Goal: Find contact information: Find contact information

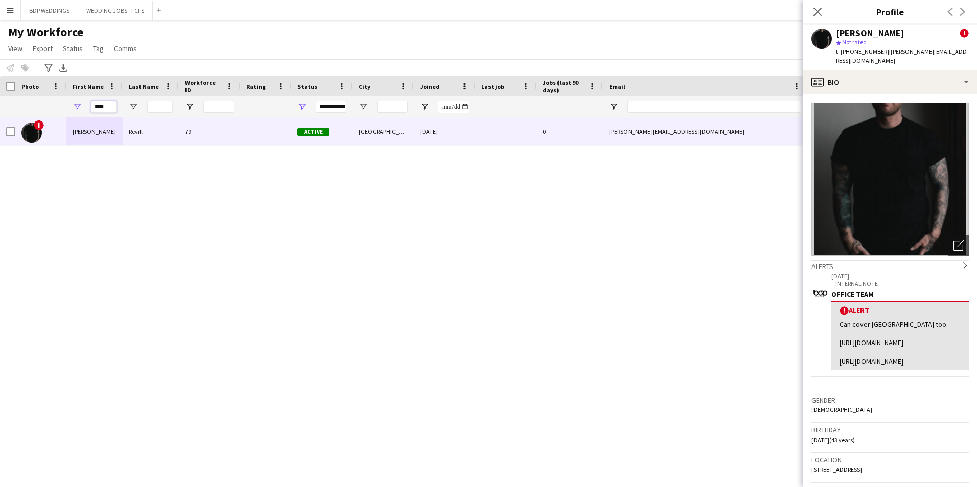
drag, startPoint x: 109, startPoint y: 106, endPoint x: 43, endPoint y: 101, distance: 66.1
click at [43, 101] on div "****" at bounding box center [553, 107] width 1107 height 20
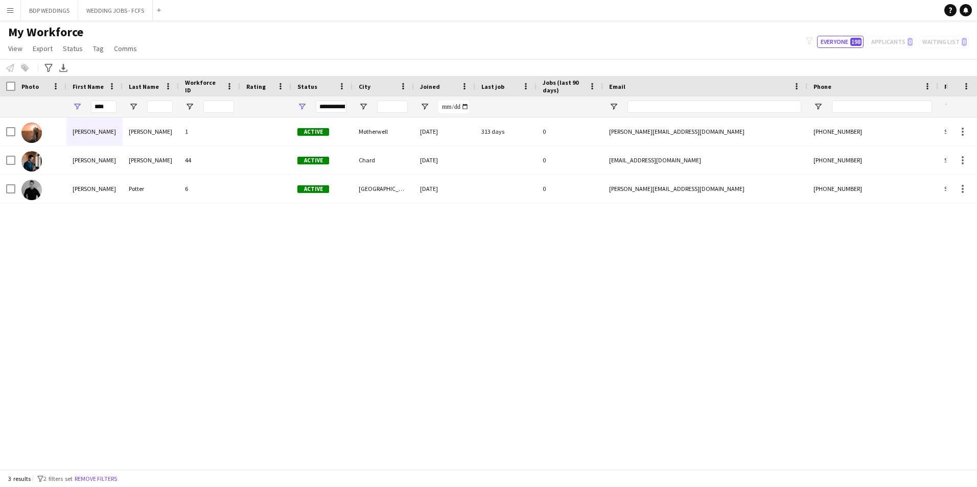
click at [75, 272] on div "[PERSON_NAME] 1 Active Motherwell [DATE] 313 days 0 [PERSON_NAME][EMAIL_ADDRESS…" at bounding box center [473, 289] width 946 height 344
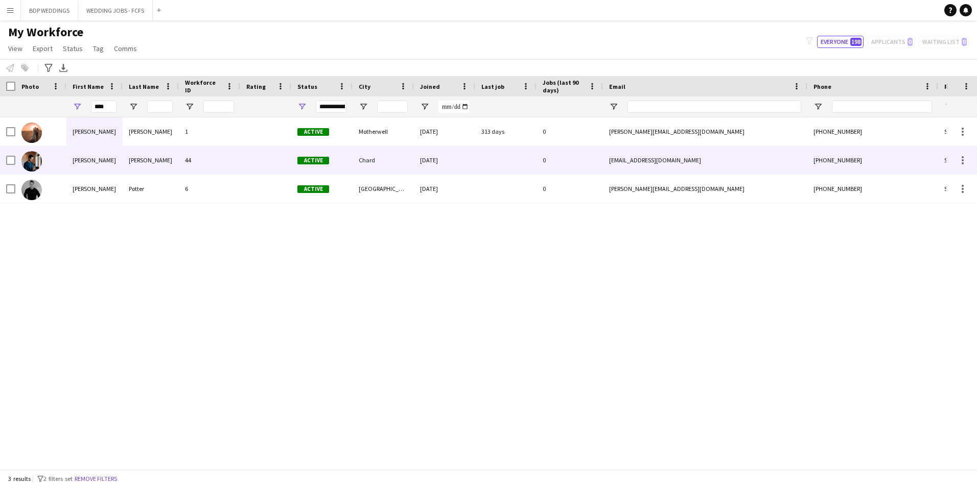
click at [152, 164] on div "[PERSON_NAME]" at bounding box center [151, 160] width 56 height 28
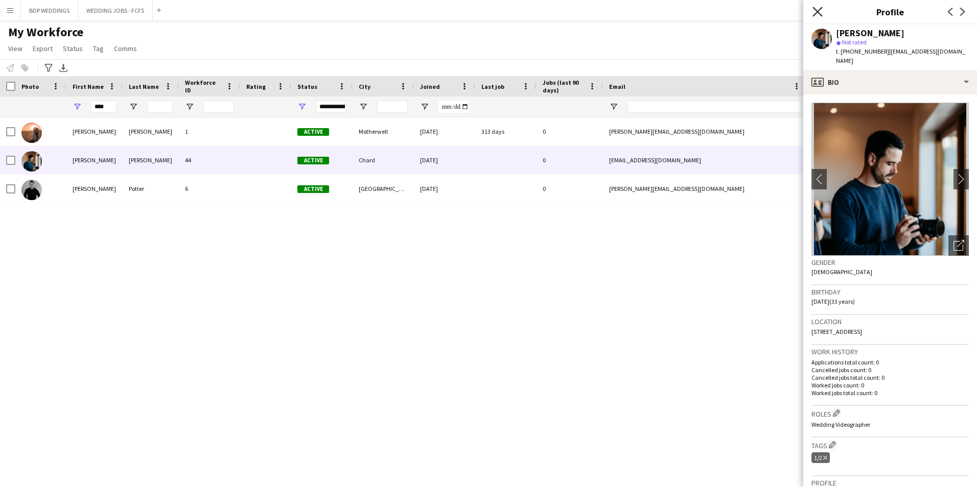
click at [821, 10] on icon "Close pop-in" at bounding box center [817, 12] width 10 height 10
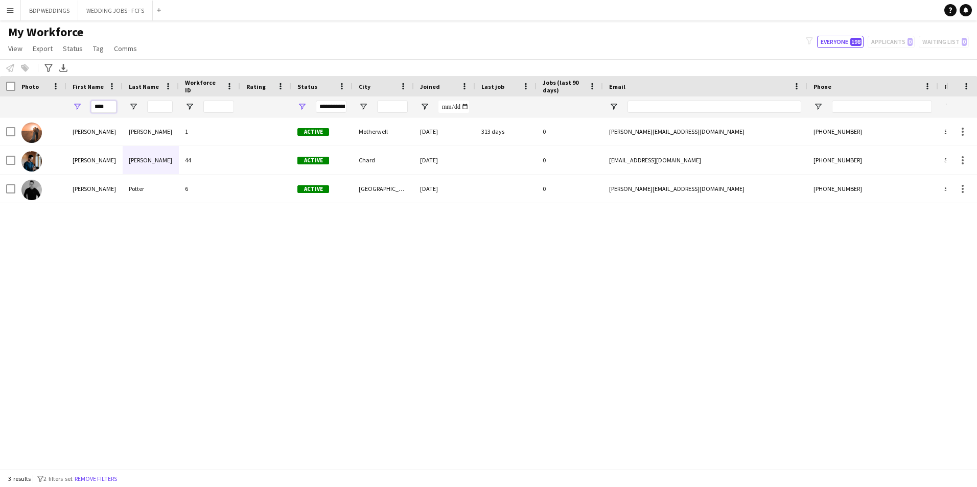
drag, startPoint x: 108, startPoint y: 109, endPoint x: 18, endPoint y: 107, distance: 90.4
click at [18, 107] on div "****" at bounding box center [553, 107] width 1107 height 20
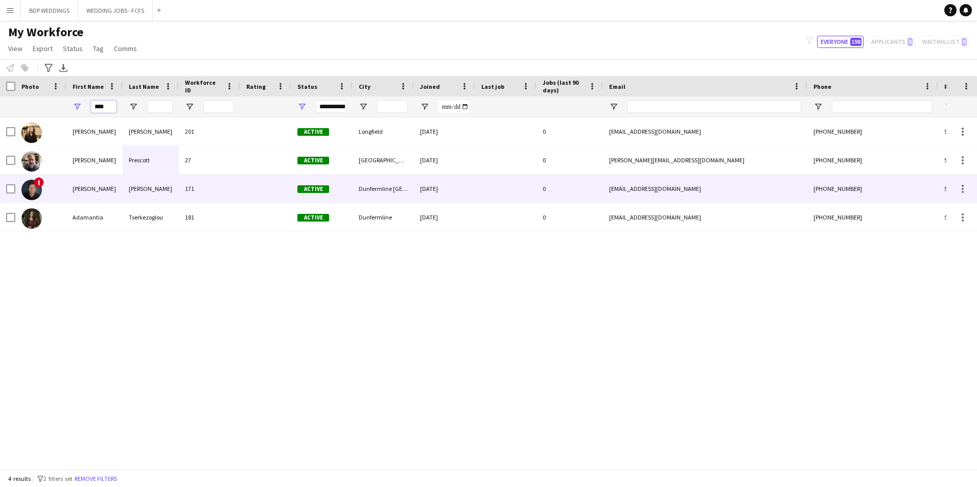
type input "****"
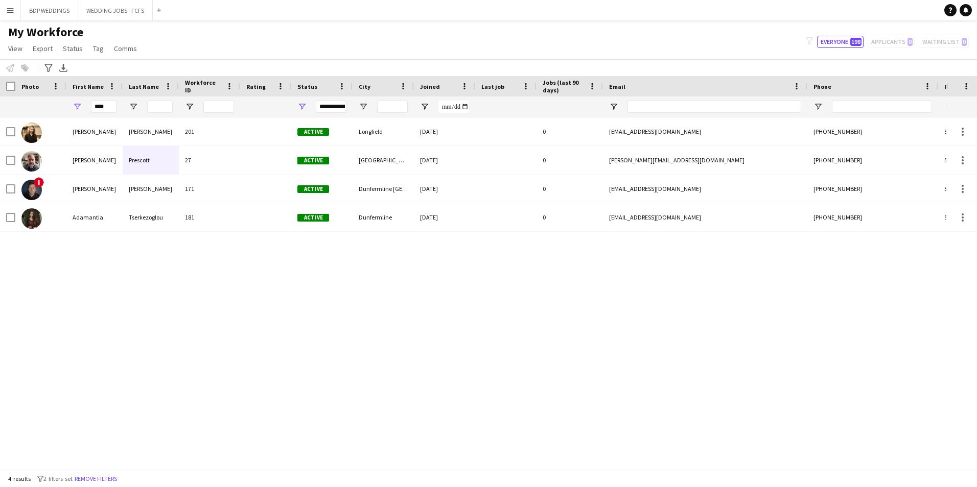
click at [66, 268] on div "[PERSON_NAME] 201 Active Longfield [DATE] 0 [EMAIL_ADDRESS][DOMAIN_NAME] [PHONE…" at bounding box center [473, 289] width 946 height 344
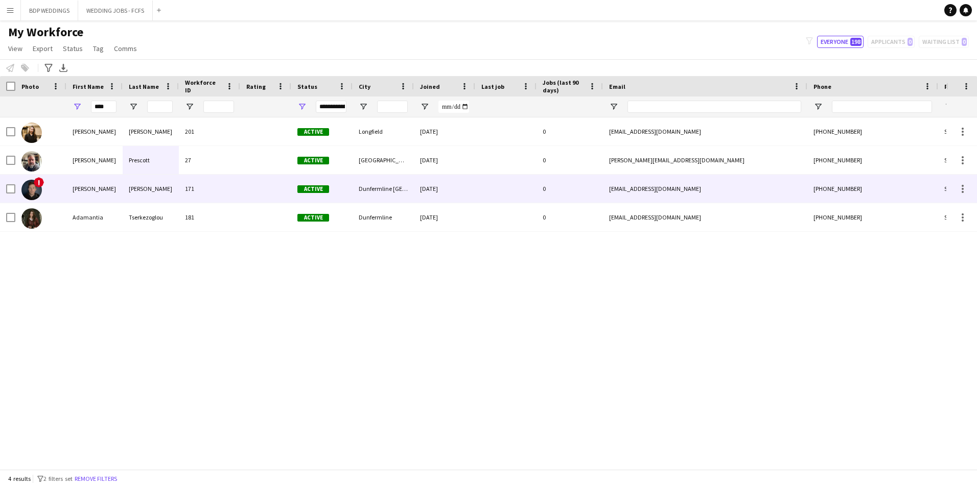
click at [164, 195] on div "[PERSON_NAME]" at bounding box center [151, 189] width 56 height 28
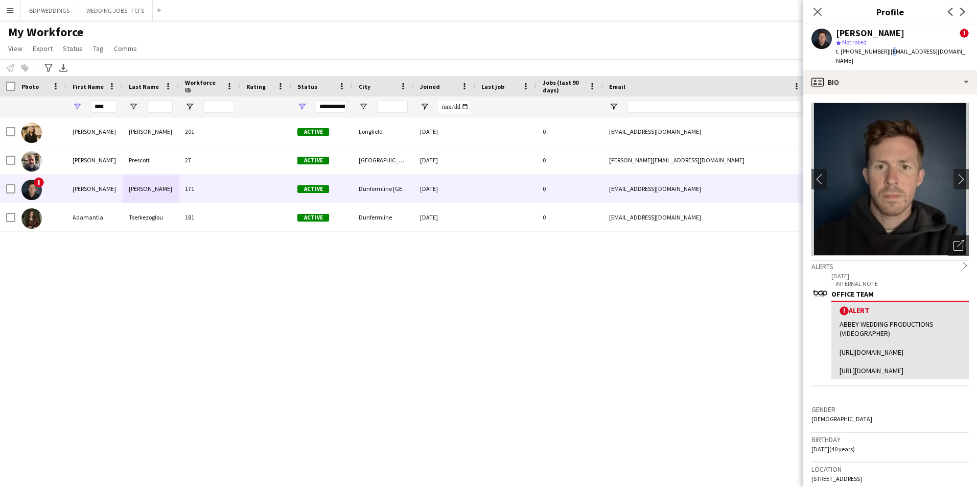
drag, startPoint x: 887, startPoint y: 52, endPoint x: 891, endPoint y: 56, distance: 5.8
click at [891, 56] on div "t. [PHONE_NUMBER] | [EMAIL_ADDRESS][DOMAIN_NAME]" at bounding box center [902, 56] width 133 height 18
click at [890, 54] on span "| [EMAIL_ADDRESS][DOMAIN_NAME]" at bounding box center [900, 56] width 129 height 17
drag, startPoint x: 888, startPoint y: 50, endPoint x: 889, endPoint y: 55, distance: 5.8
click at [889, 55] on span "| [EMAIL_ADDRESS][DOMAIN_NAME]" at bounding box center [900, 56] width 129 height 17
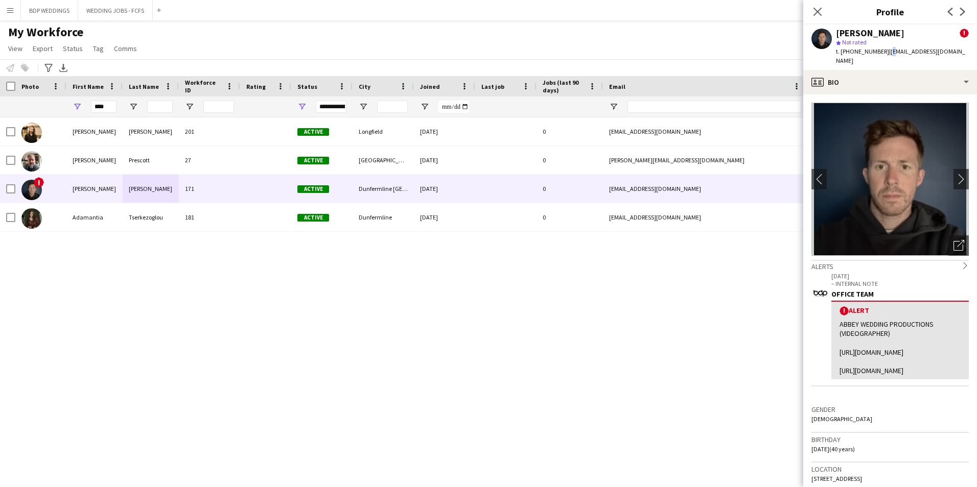
click at [890, 56] on div "t. [PHONE_NUMBER] | [EMAIL_ADDRESS][DOMAIN_NAME]" at bounding box center [902, 56] width 133 height 18
click at [888, 51] on span "| [EMAIL_ADDRESS][DOMAIN_NAME]" at bounding box center [900, 56] width 129 height 17
drag, startPoint x: 886, startPoint y: 49, endPoint x: 890, endPoint y: 55, distance: 7.7
click at [890, 55] on span "| [EMAIL_ADDRESS][DOMAIN_NAME]" at bounding box center [900, 56] width 129 height 17
drag, startPoint x: 890, startPoint y: 55, endPoint x: 890, endPoint y: 50, distance: 5.1
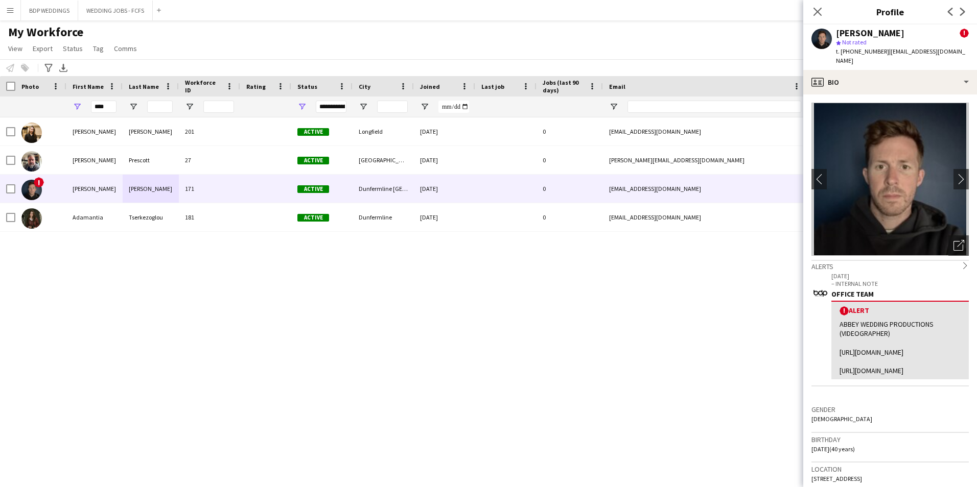
click at [890, 50] on span "| [EMAIL_ADDRESS][DOMAIN_NAME]" at bounding box center [900, 56] width 129 height 17
click at [888, 51] on div "[PERSON_NAME] ! star Not rated t. [PHONE_NUMBER] | [EMAIL_ADDRESS][DOMAIN_NAME]" at bounding box center [902, 47] width 133 height 37
click at [888, 51] on span "| [EMAIL_ADDRESS][DOMAIN_NAME]" at bounding box center [900, 56] width 129 height 17
drag, startPoint x: 888, startPoint y: 51, endPoint x: 892, endPoint y: 63, distance: 12.9
click at [892, 63] on div "t. [PHONE_NUMBER] | [EMAIL_ADDRESS][DOMAIN_NAME]" at bounding box center [902, 56] width 133 height 18
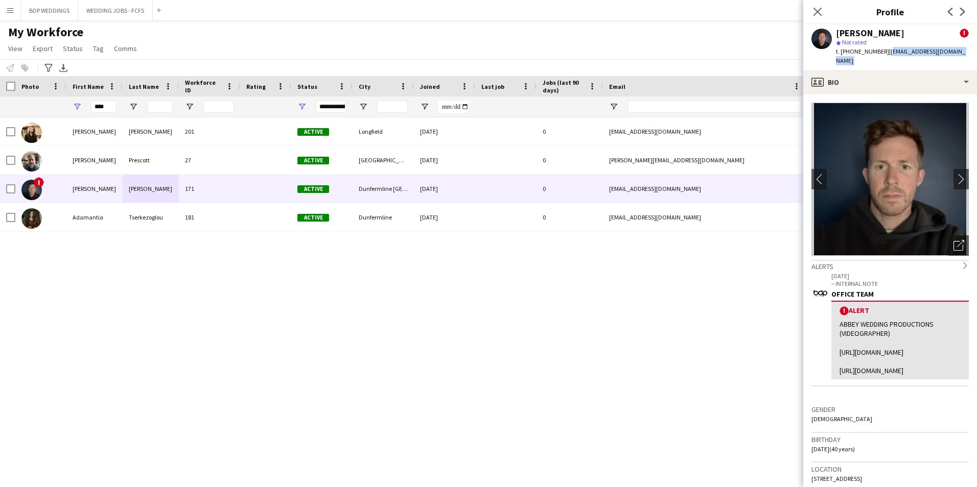
copy app-crew-profile "[EMAIL_ADDRESS][DOMAIN_NAME] profile"
